Goal: Navigation & Orientation: Find specific page/section

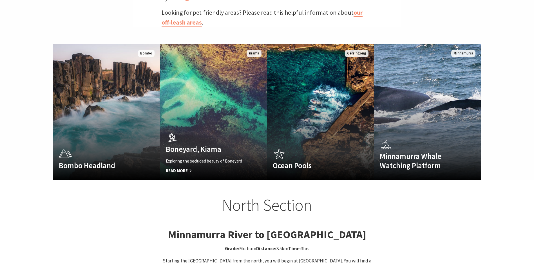
scroll to position [366, 0]
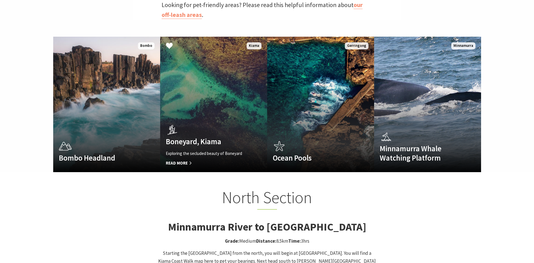
click at [184, 159] on span "Read More" at bounding box center [206, 162] width 80 height 7
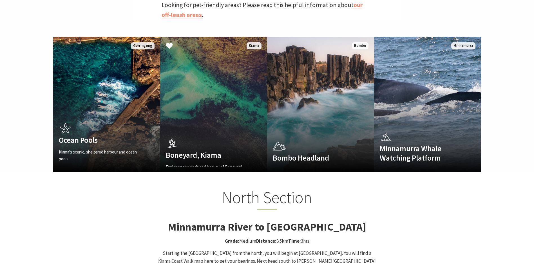
scroll to position [183, 542]
click at [215, 117] on link "Boneyard, [GEOGRAPHIC_DATA] Exploring the secluded beauty of Boneyard Read More…" at bounding box center [213, 104] width 107 height 135
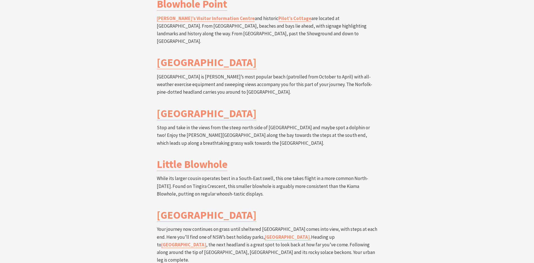
scroll to position [1183, 0]
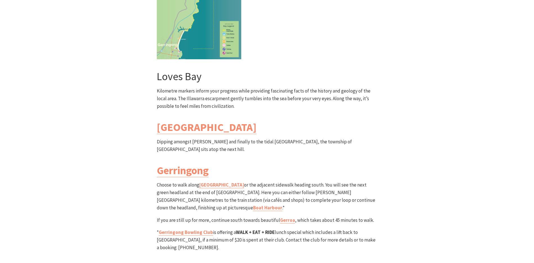
scroll to position [1606, 0]
